Goal: Task Accomplishment & Management: Complete application form

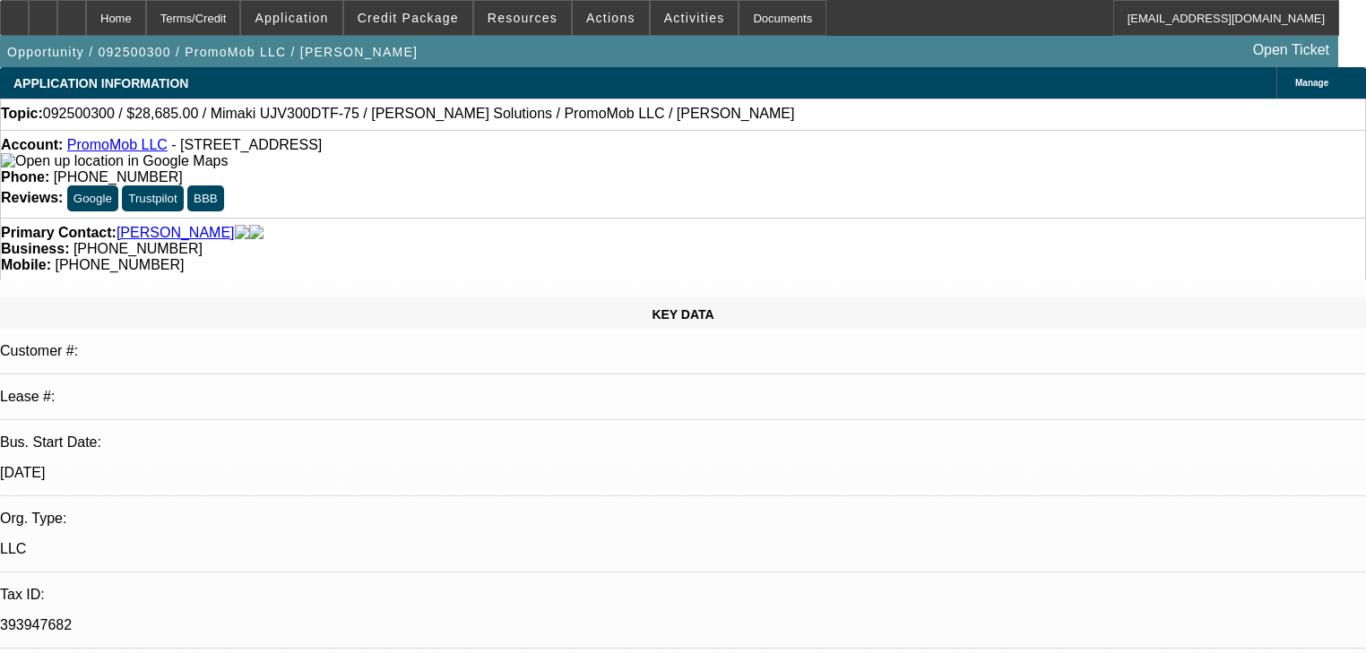
select select "0"
select select "6"
select select "0"
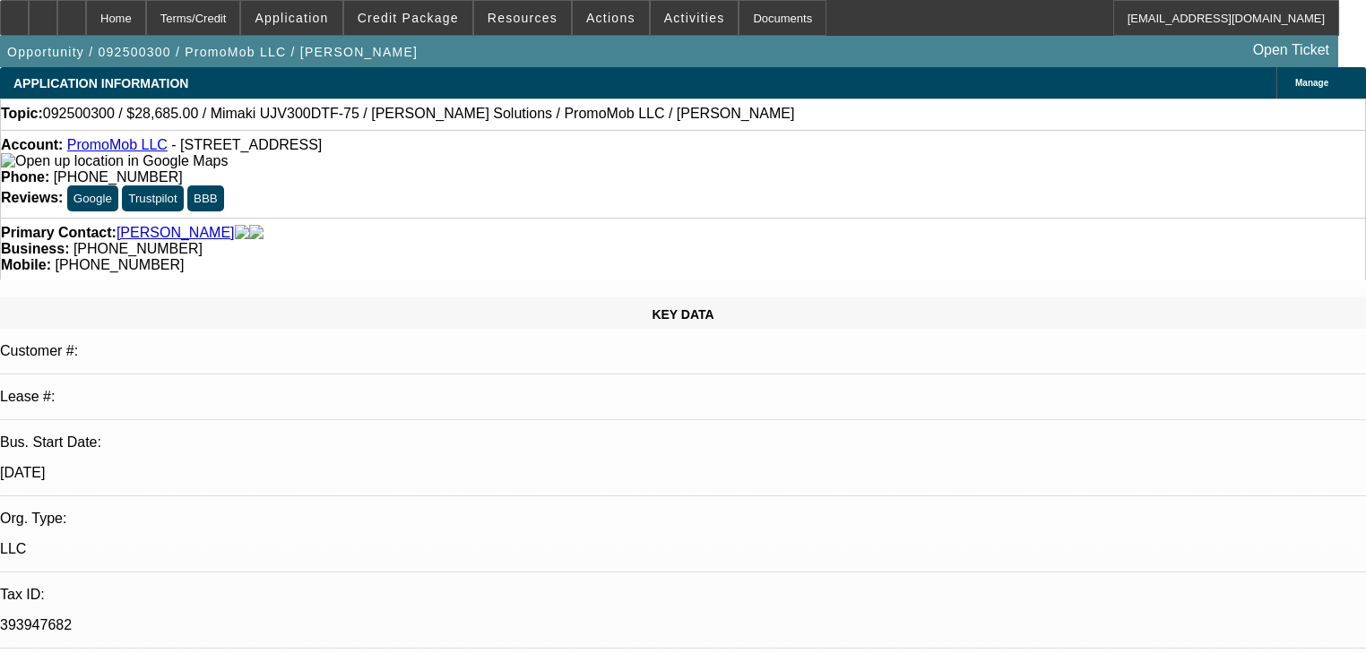
select select "0"
select select "6"
select select "0"
select select "2"
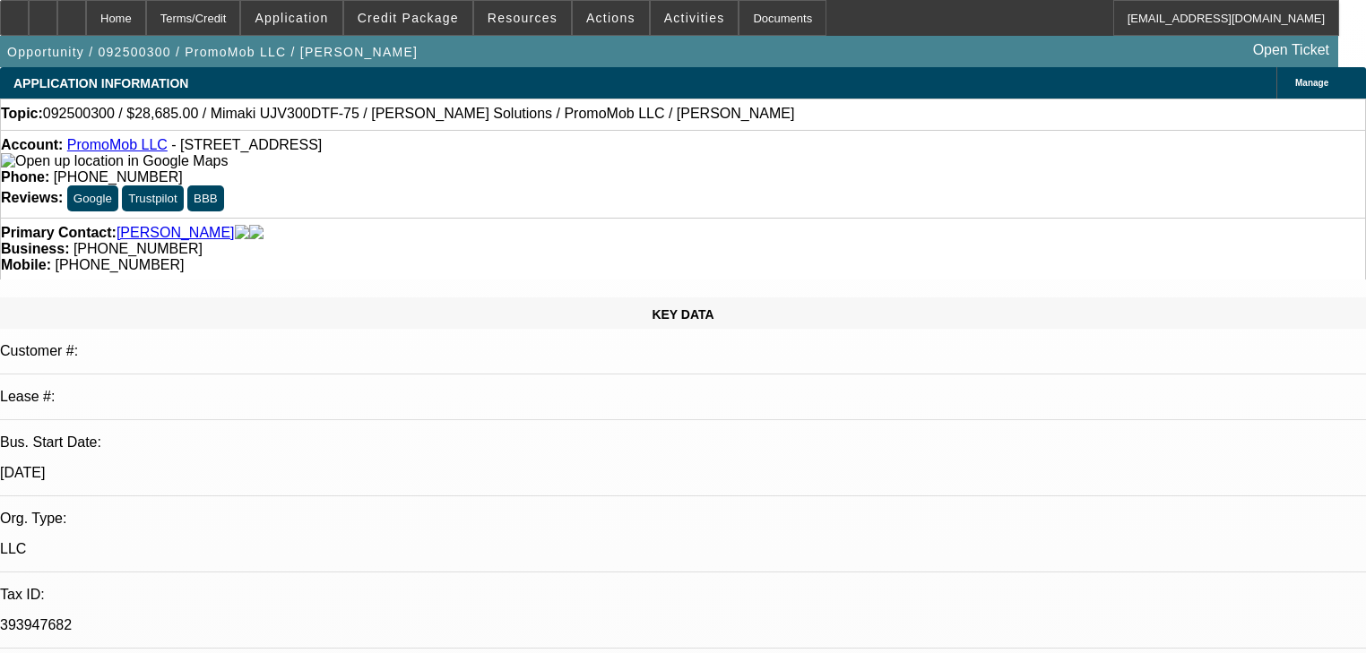
select select "2"
select select "0"
select select "6"
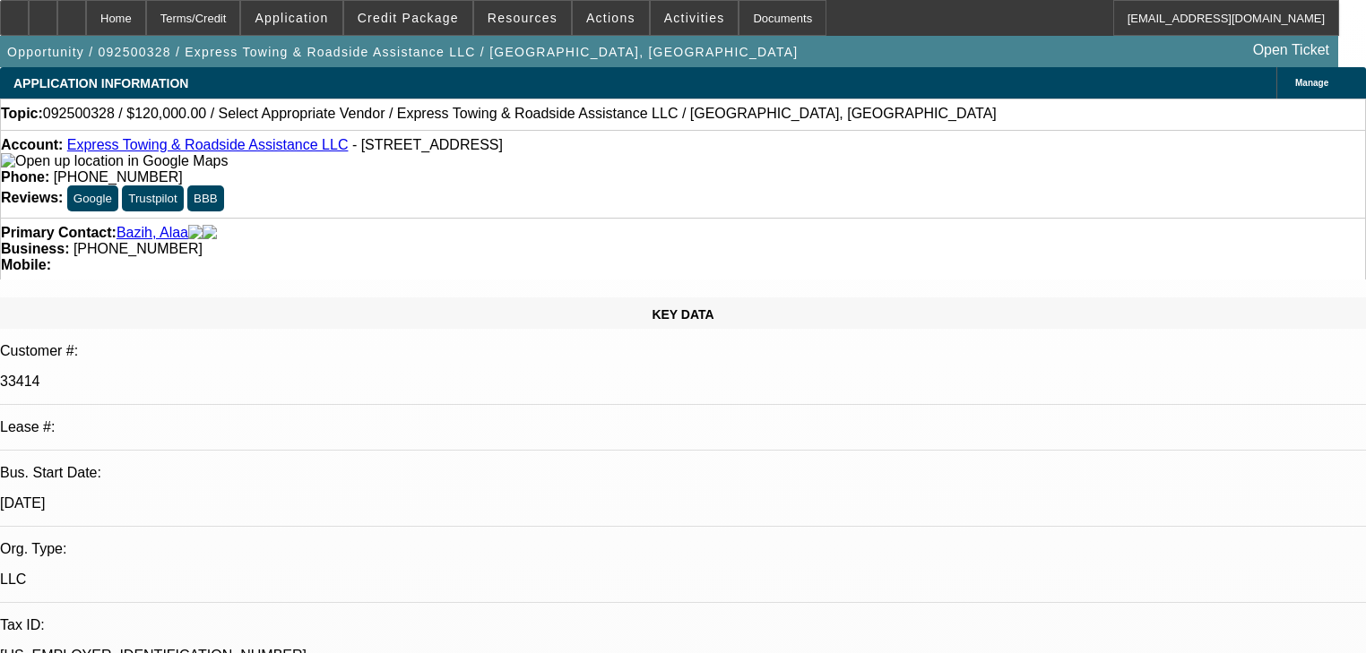
select select "0"
select select "2"
select select "0.1"
select select "4"
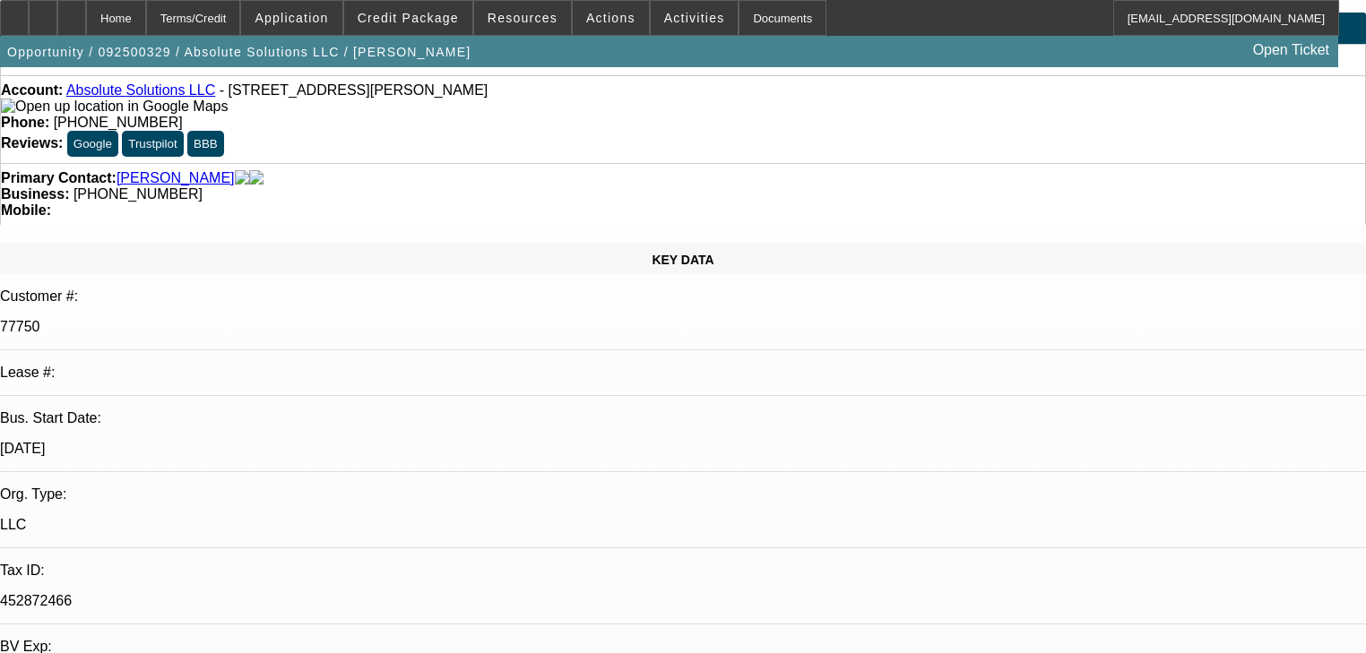
select select "0"
select select "6"
select select "0"
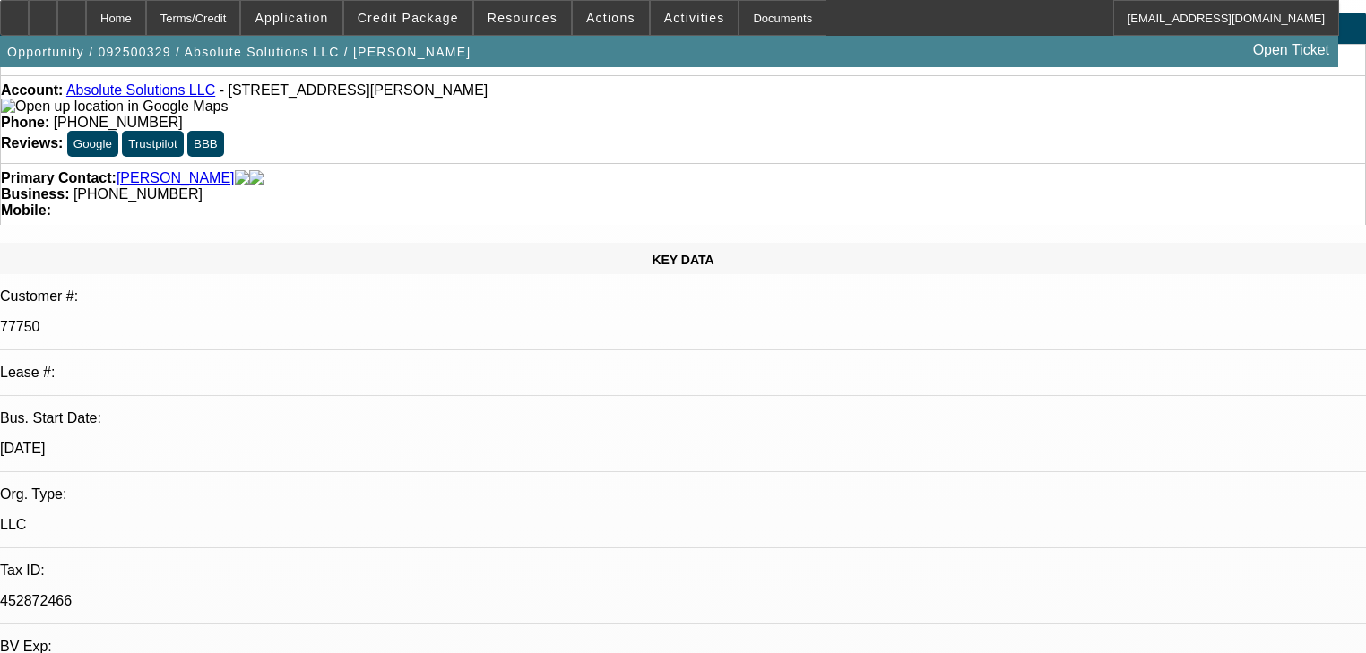
select select "0"
select select "5"
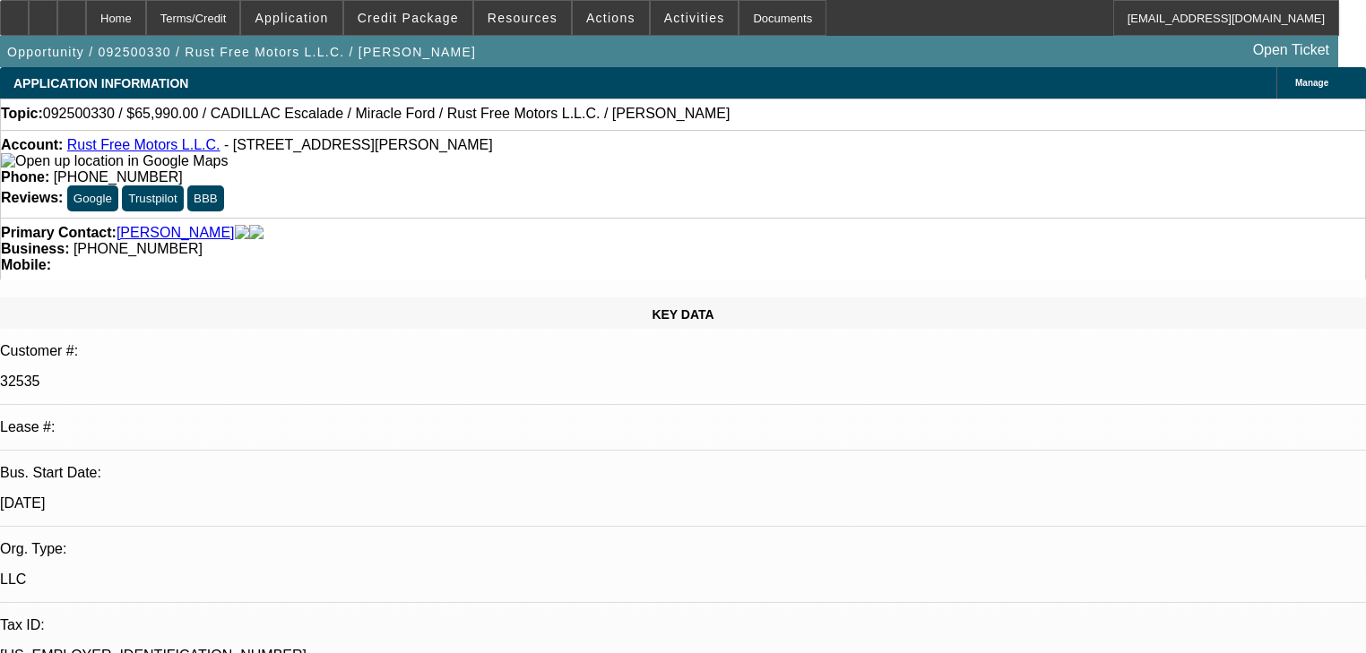
select select "0"
select select "3"
select select "0.1"
select select "4"
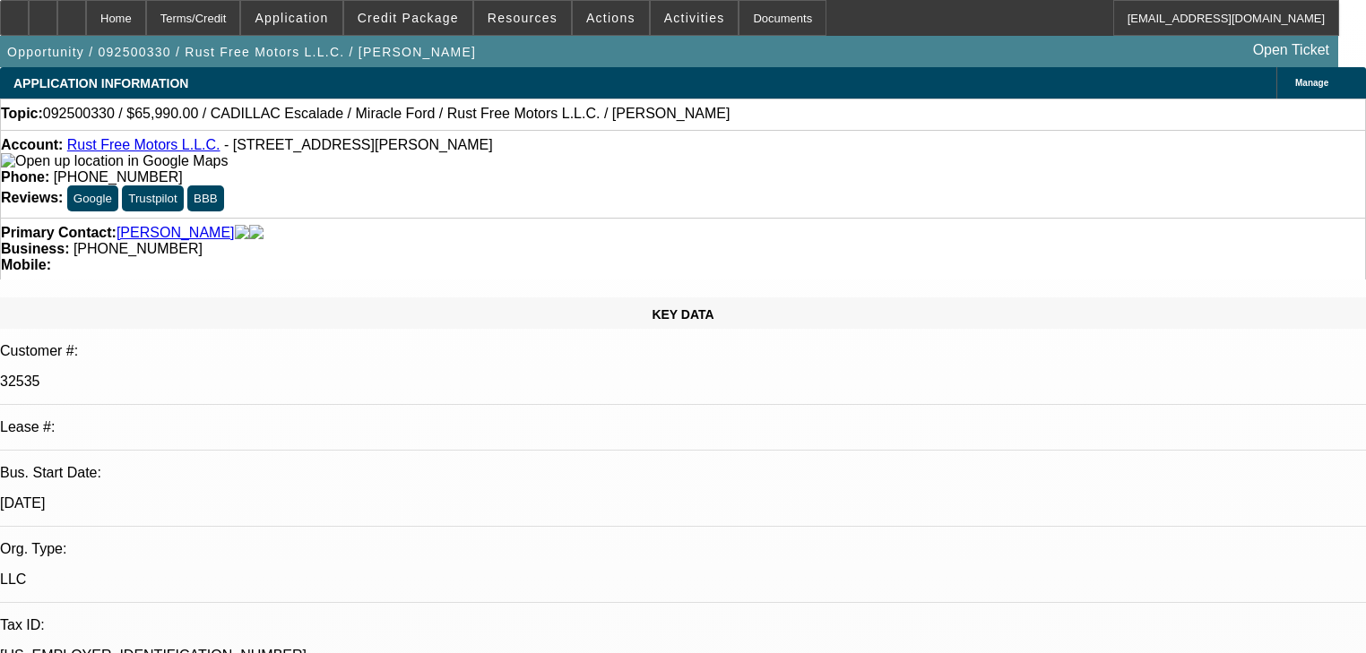
select select "0"
select select "3"
select select "0.1"
select select "4"
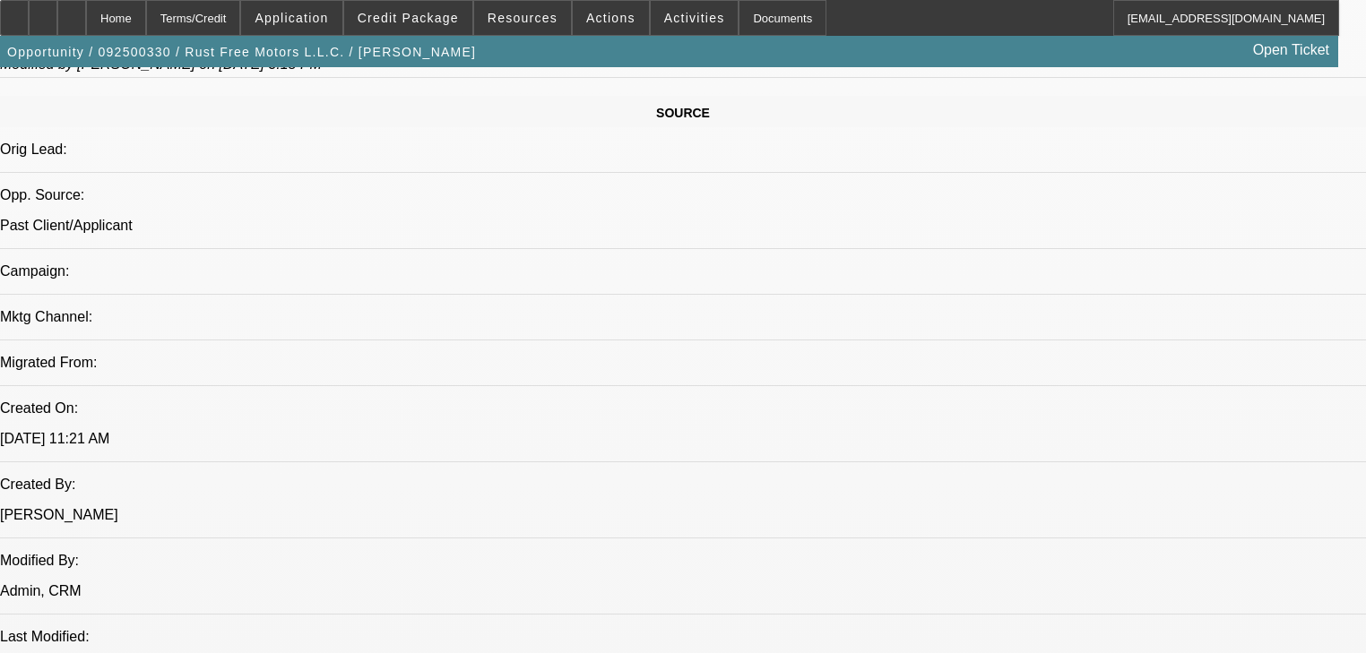
scroll to position [1147, 0]
